Goal: Check status

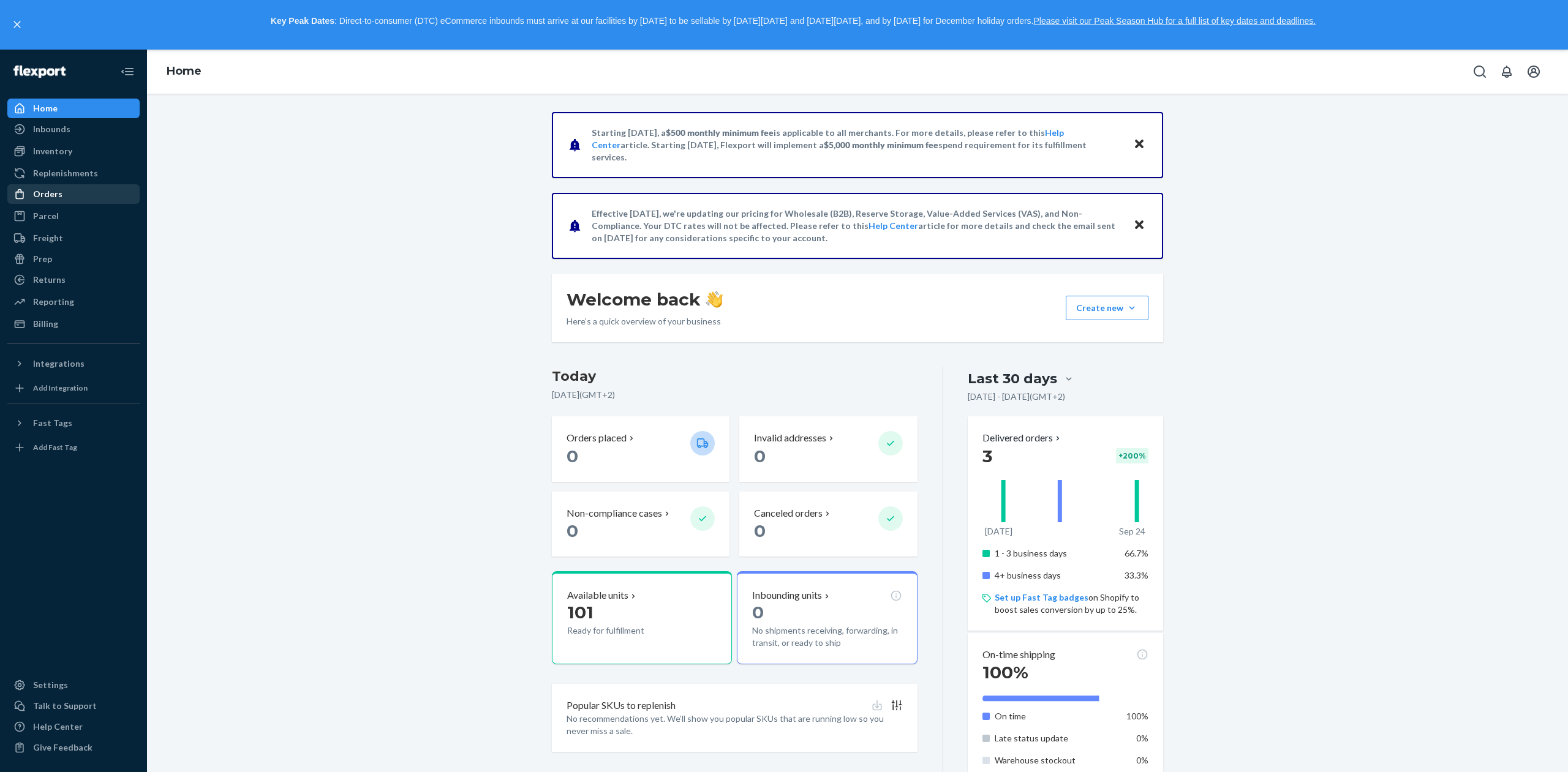
click at [65, 198] on div "Orders" at bounding box center [74, 194] width 130 height 17
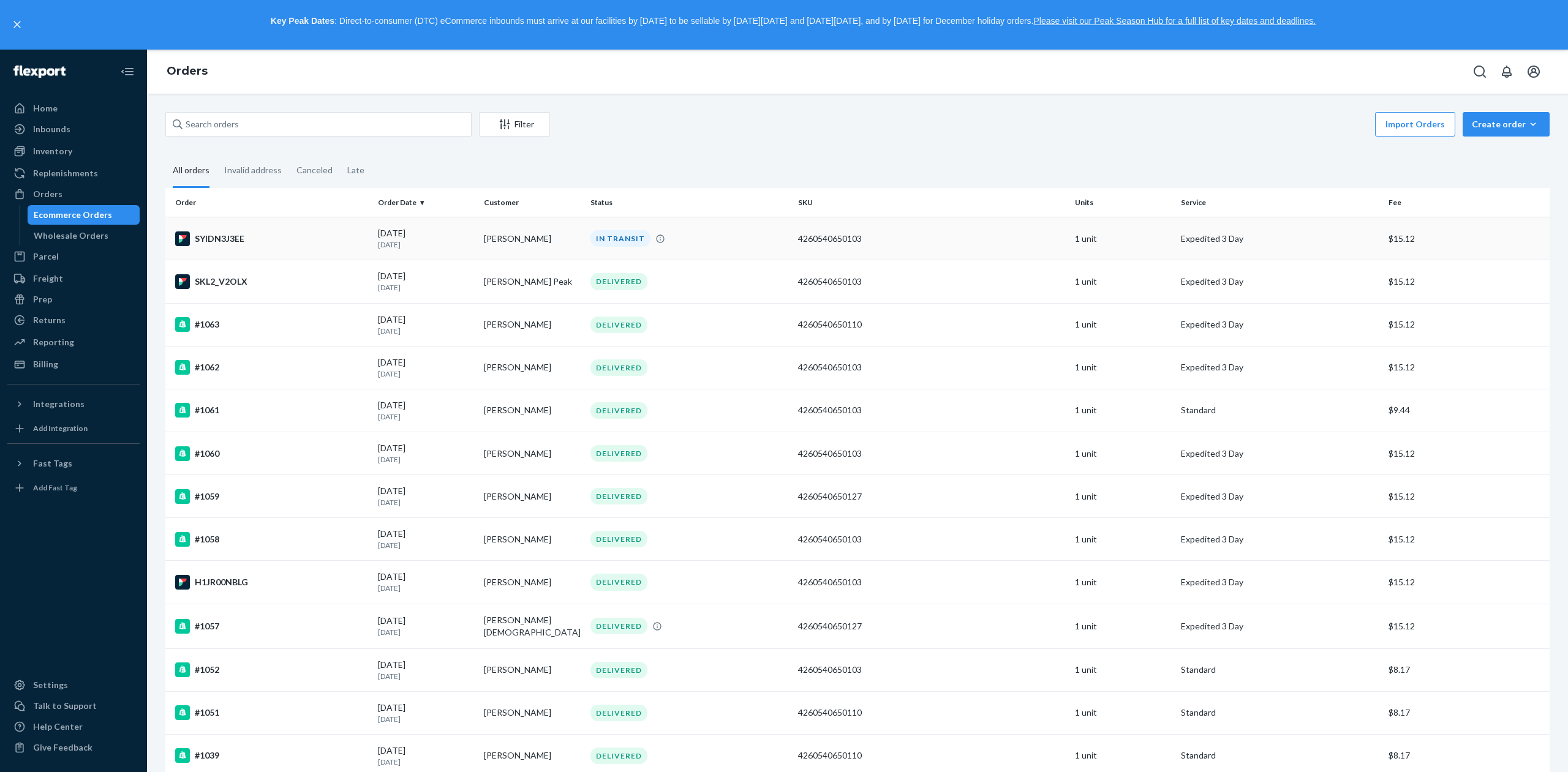
click at [392, 246] on p "[DATE]" at bounding box center [426, 245] width 96 height 10
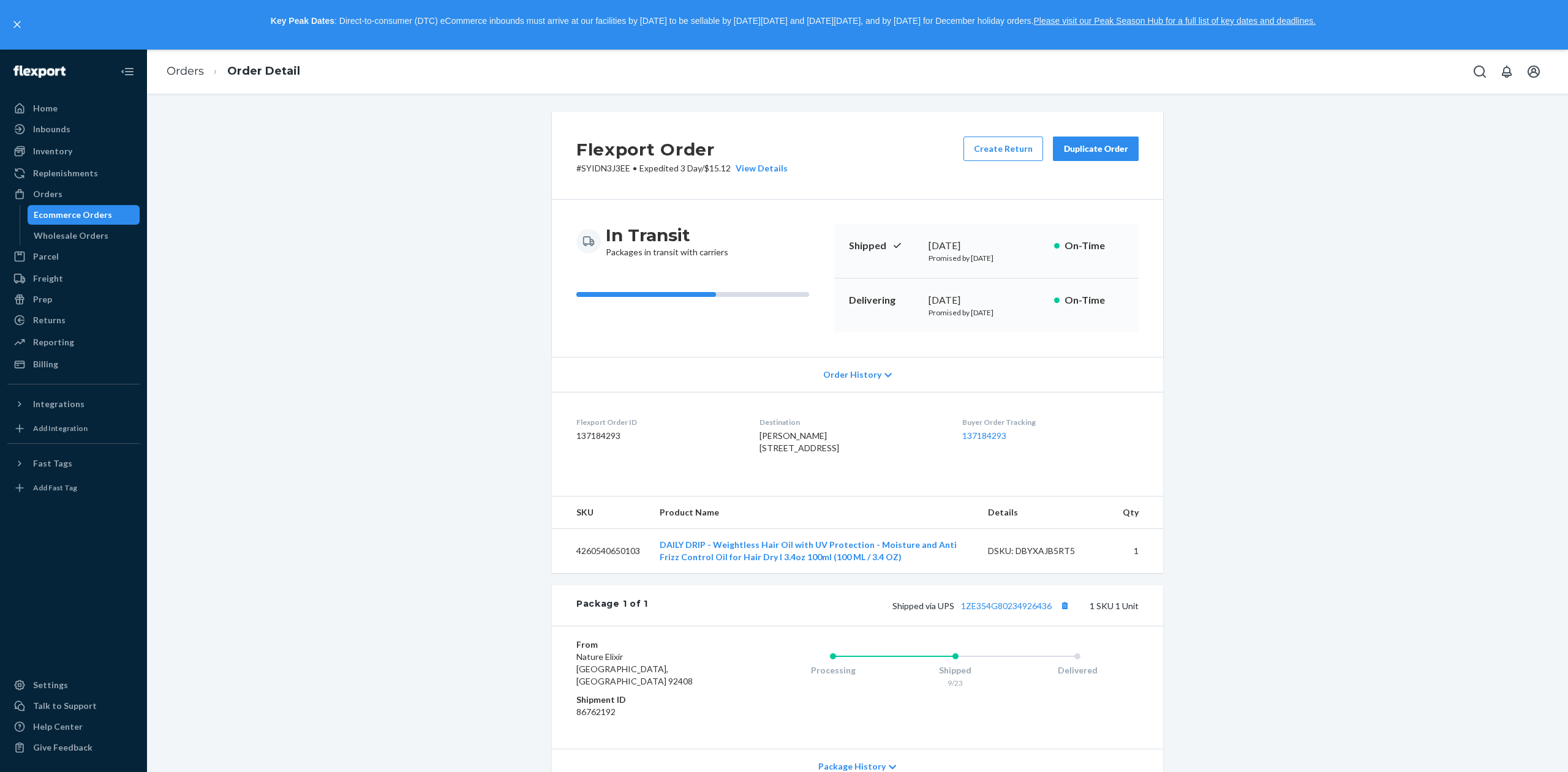
click at [884, 373] on icon at bounding box center [888, 375] width 8 height 9
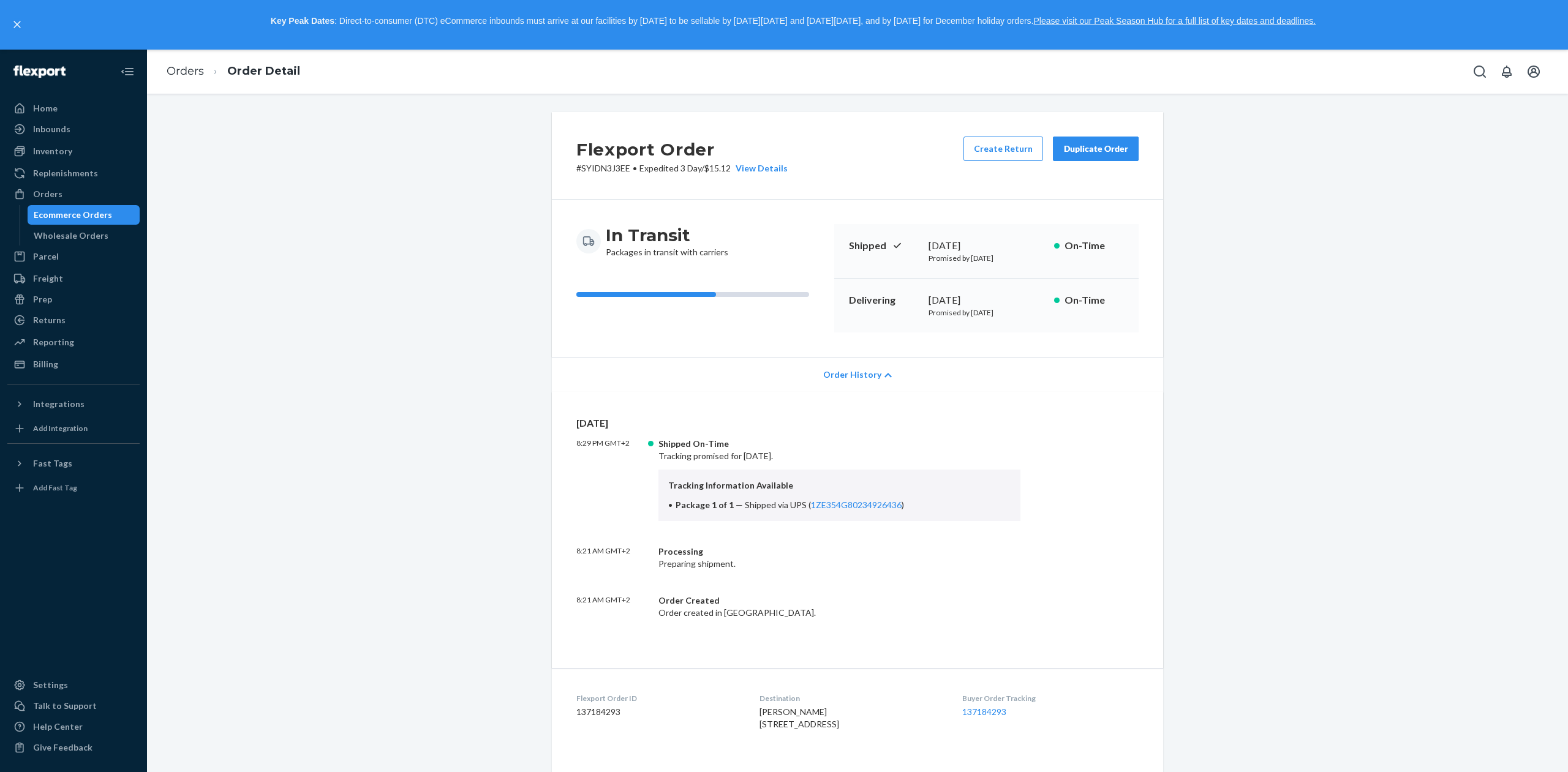
click at [884, 373] on icon at bounding box center [888, 375] width 8 height 9
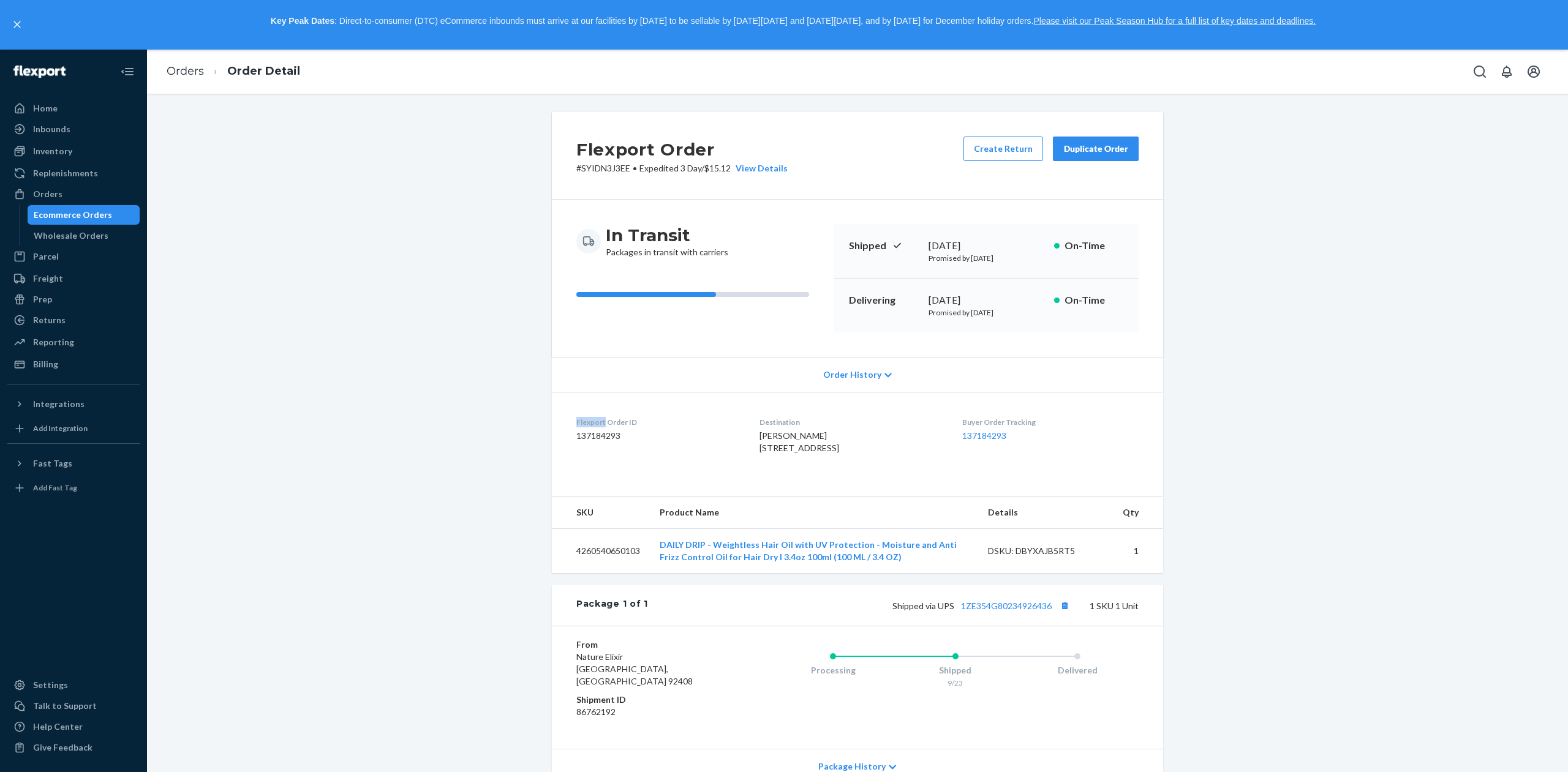
click at [884, 373] on icon at bounding box center [888, 375] width 8 height 9
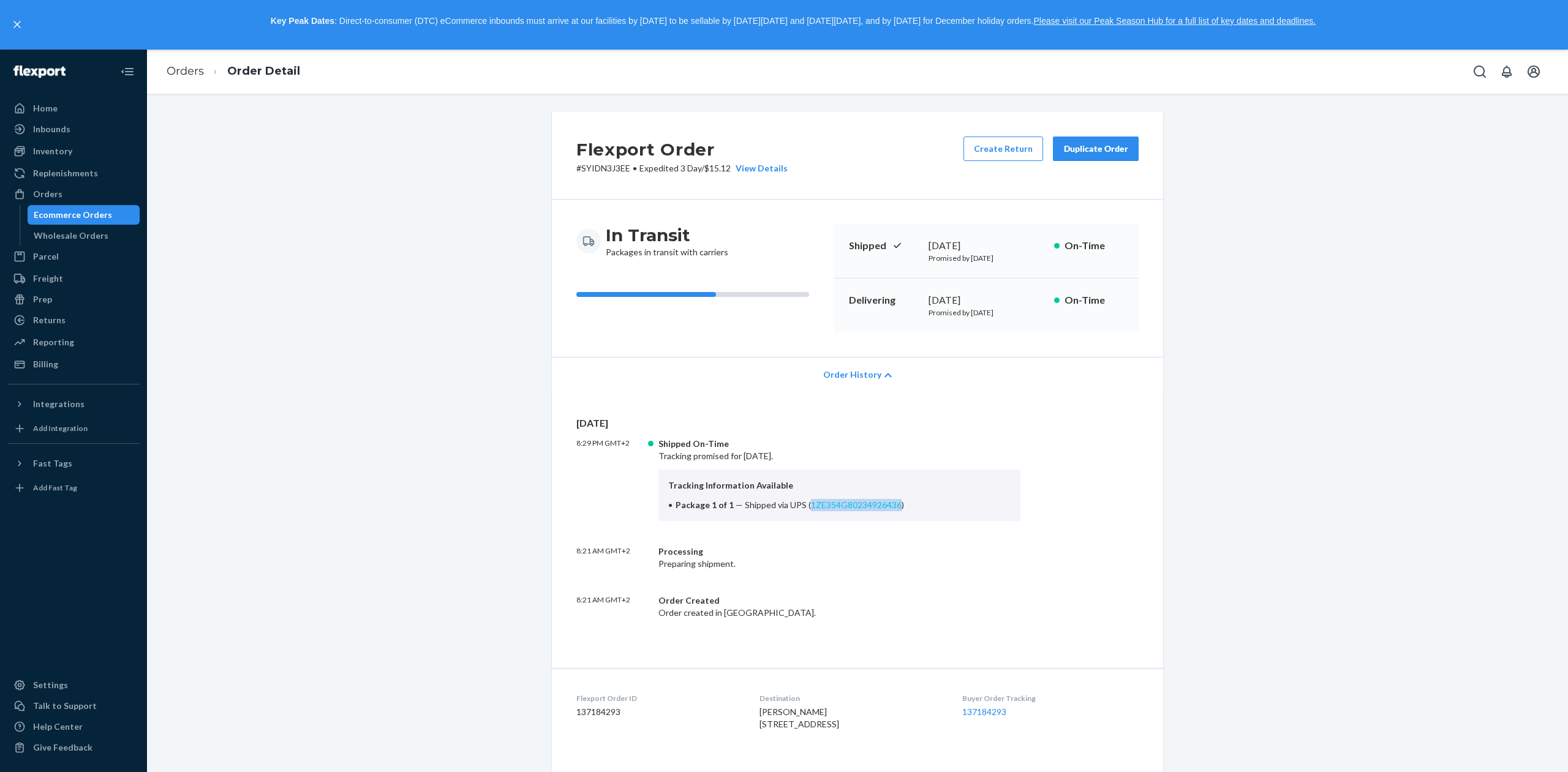
drag, startPoint x: 893, startPoint y: 506, endPoint x: 802, endPoint y: 509, distance: 91.0
click at [802, 509] on span "Shipped via UPS ( 1ZE354G80234926436 )" at bounding box center [824, 505] width 159 height 10
copy link "1ZE354G80234926436"
click at [837, 506] on link "1ZE354G80234926436" at bounding box center [856, 505] width 91 height 10
